Goal: Task Accomplishment & Management: Manage account settings

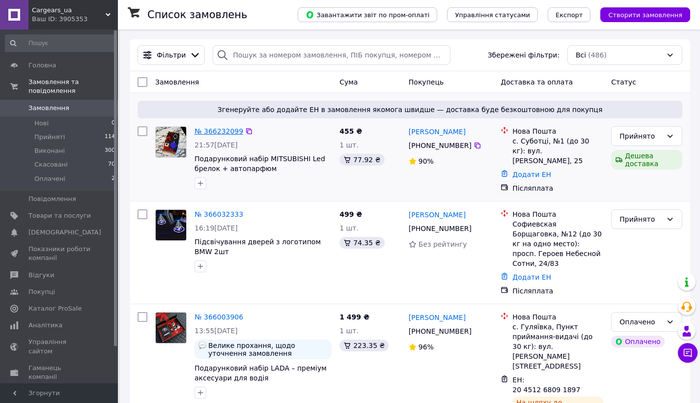
click at [231, 132] on link "№ 366232099" at bounding box center [219, 131] width 49 height 8
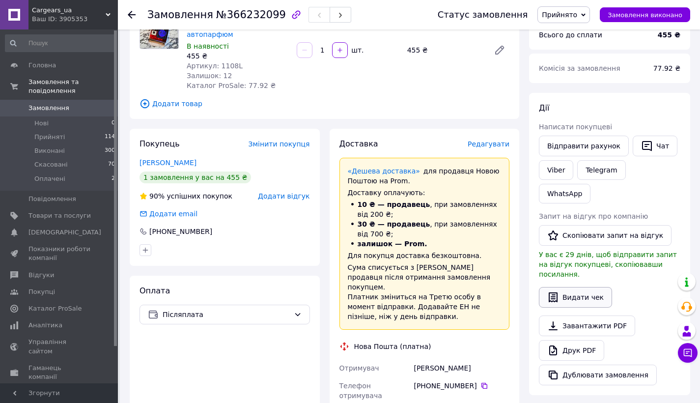
scroll to position [101, 0]
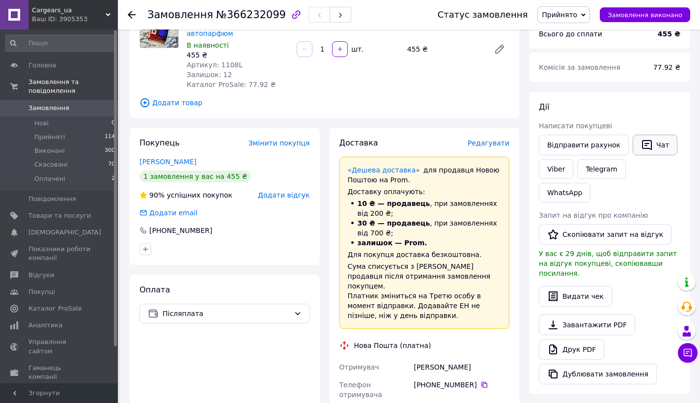
click at [647, 142] on icon "button" at bounding box center [647, 145] width 12 height 12
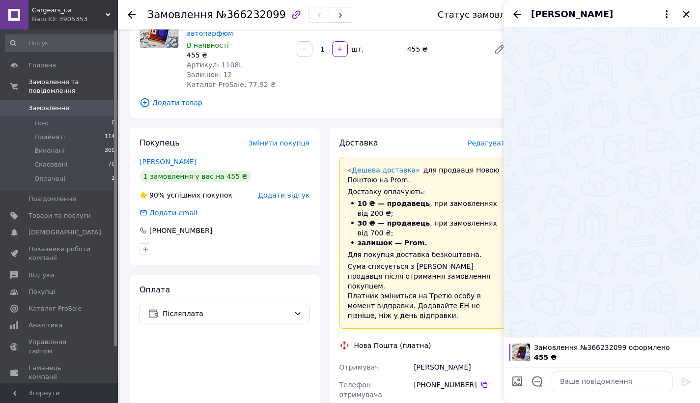
click at [689, 13] on icon "Закрити" at bounding box center [687, 14] width 12 height 12
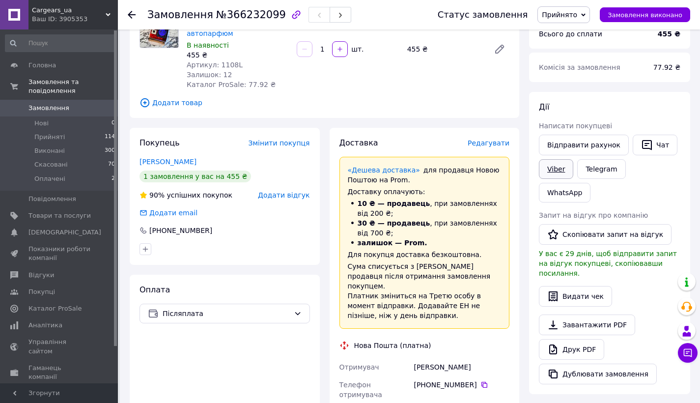
click at [566, 161] on link "Viber" at bounding box center [556, 169] width 34 height 20
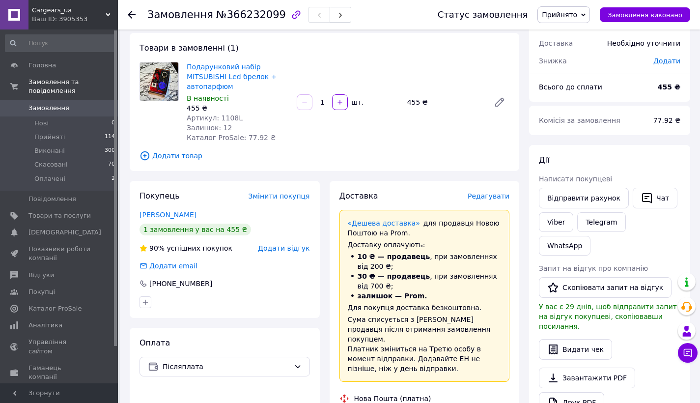
scroll to position [45, 0]
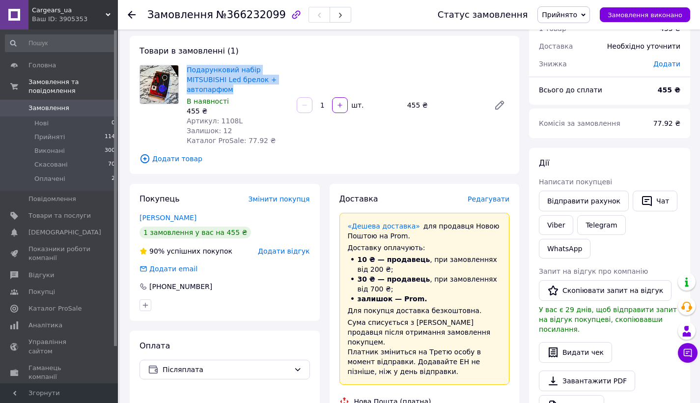
drag, startPoint x: 185, startPoint y: 69, endPoint x: 231, endPoint y: 85, distance: 49.0
click at [231, 85] on div "Подарунковий набір MITSUBISHI Led брелок + автопарфюм В наявності 455 ₴ Артикул…" at bounding box center [238, 105] width 110 height 85
copy link "Подарунковий набір MITSUBISHI Led брелок + автопарфюм"
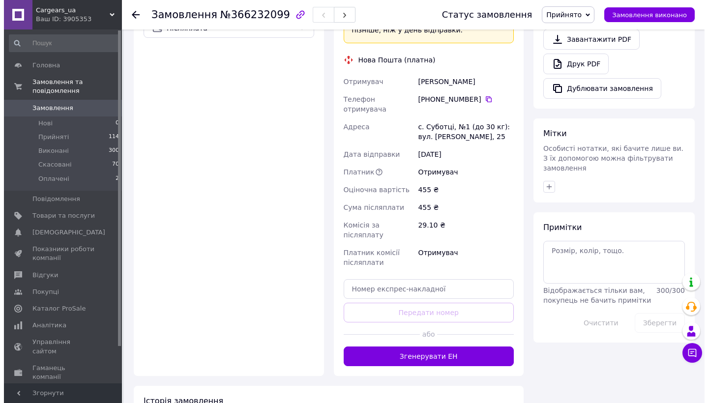
scroll to position [393, 0]
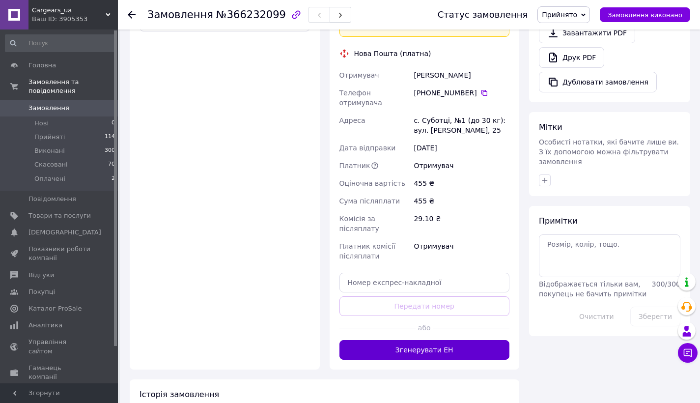
click at [430, 340] on button "Згенерувати ЕН" at bounding box center [425, 350] width 170 height 20
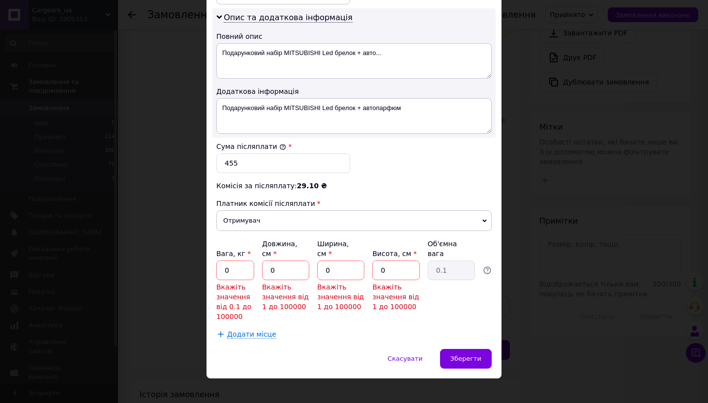
scroll to position [508, 0]
click at [240, 261] on input "0" at bounding box center [235, 271] width 38 height 20
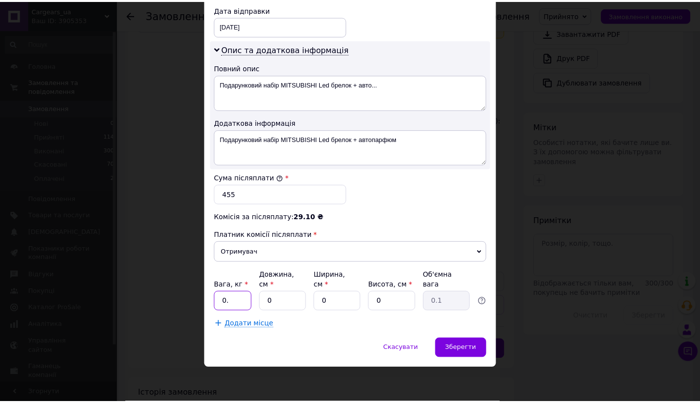
scroll to position [466, 0]
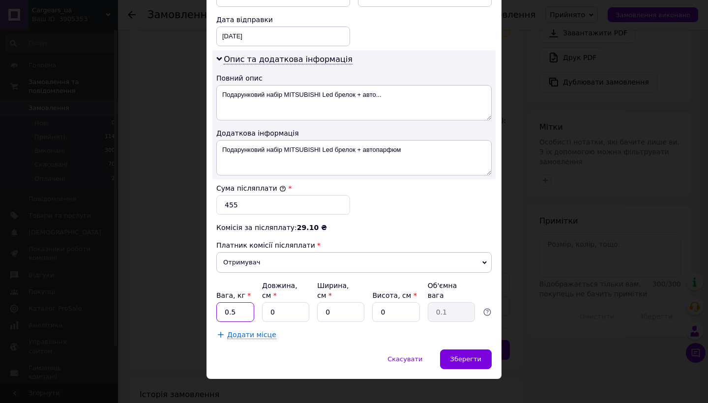
type input "0.5"
click at [277, 302] on input "0" at bounding box center [285, 312] width 47 height 20
type input "24"
click at [353, 312] on input "0" at bounding box center [340, 312] width 47 height 20
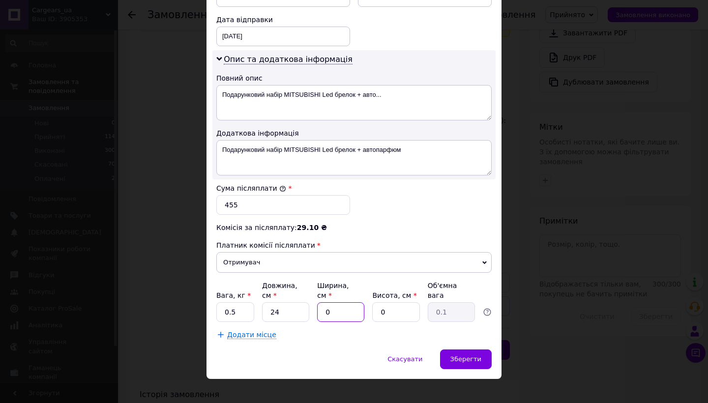
click at [353, 312] on input "0" at bounding box center [340, 312] width 47 height 20
type input "17"
click at [405, 303] on input "0" at bounding box center [395, 312] width 47 height 20
type input "4"
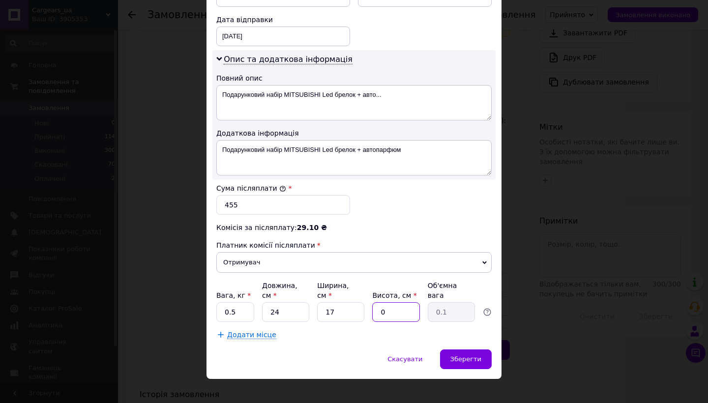
type input "0.41"
type input "4"
click at [467, 355] on span "Зберегти" at bounding box center [465, 358] width 31 height 7
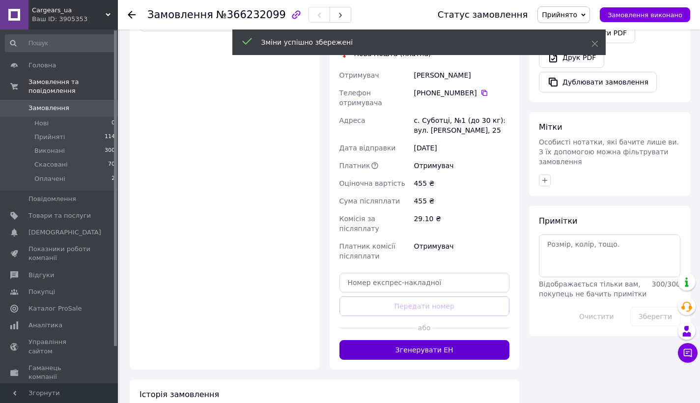
click at [459, 340] on button "Згенерувати ЕН" at bounding box center [425, 350] width 170 height 20
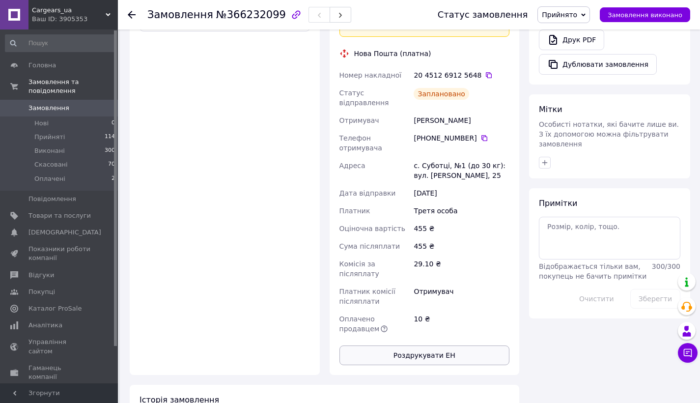
click at [431, 345] on button "Роздрукувати ЕН" at bounding box center [425, 355] width 170 height 20
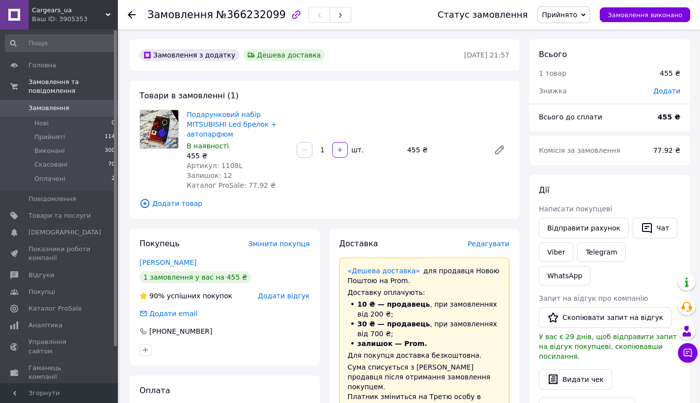
scroll to position [0, 0]
click at [93, 105] on span "0" at bounding box center [104, 108] width 27 height 9
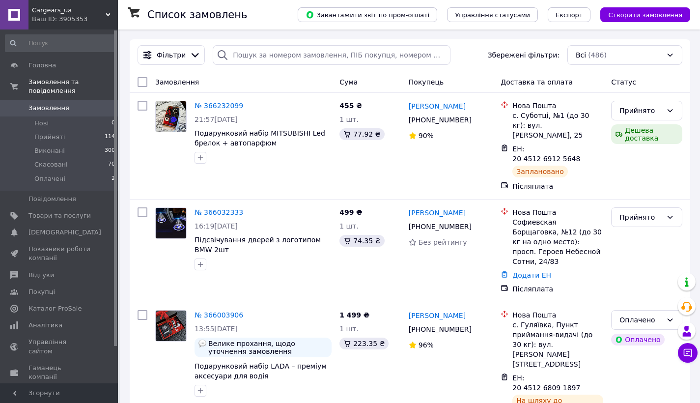
click at [77, 107] on span "Замовлення" at bounding box center [59, 108] width 62 height 9
